Goal: Transaction & Acquisition: Purchase product/service

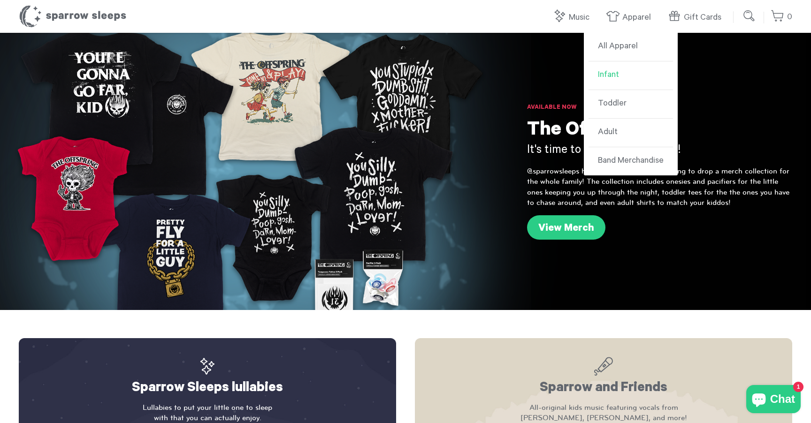
click at [611, 77] on link "Infant" at bounding box center [630, 75] width 84 height 29
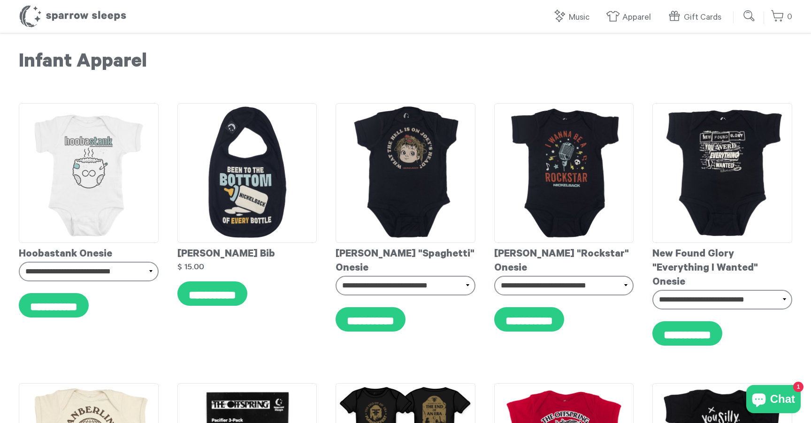
click at [751, 17] on input "submit" at bounding box center [749, 16] width 19 height 19
type input "*********"
click at [749, 16] on input "submit" at bounding box center [749, 16] width 19 height 19
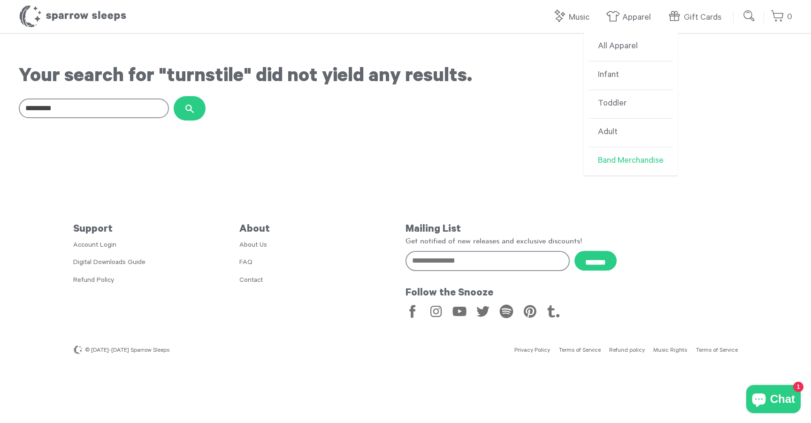
click at [624, 166] on link "Band Merchandise" at bounding box center [630, 161] width 84 height 28
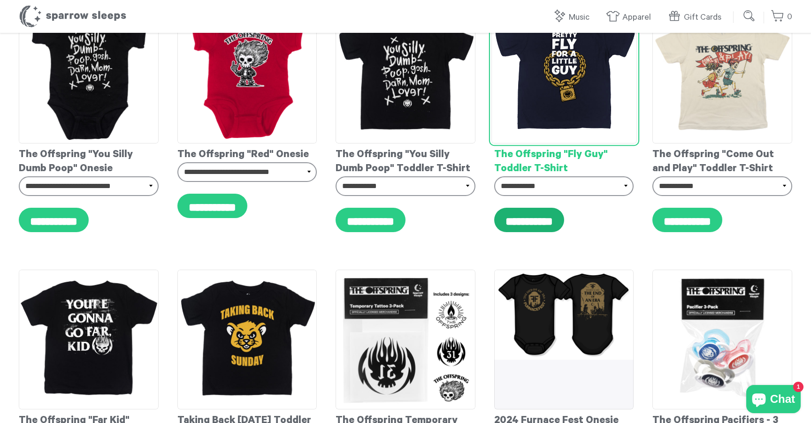
scroll to position [5109, 0]
